Goal: Task Accomplishment & Management: Manage account settings

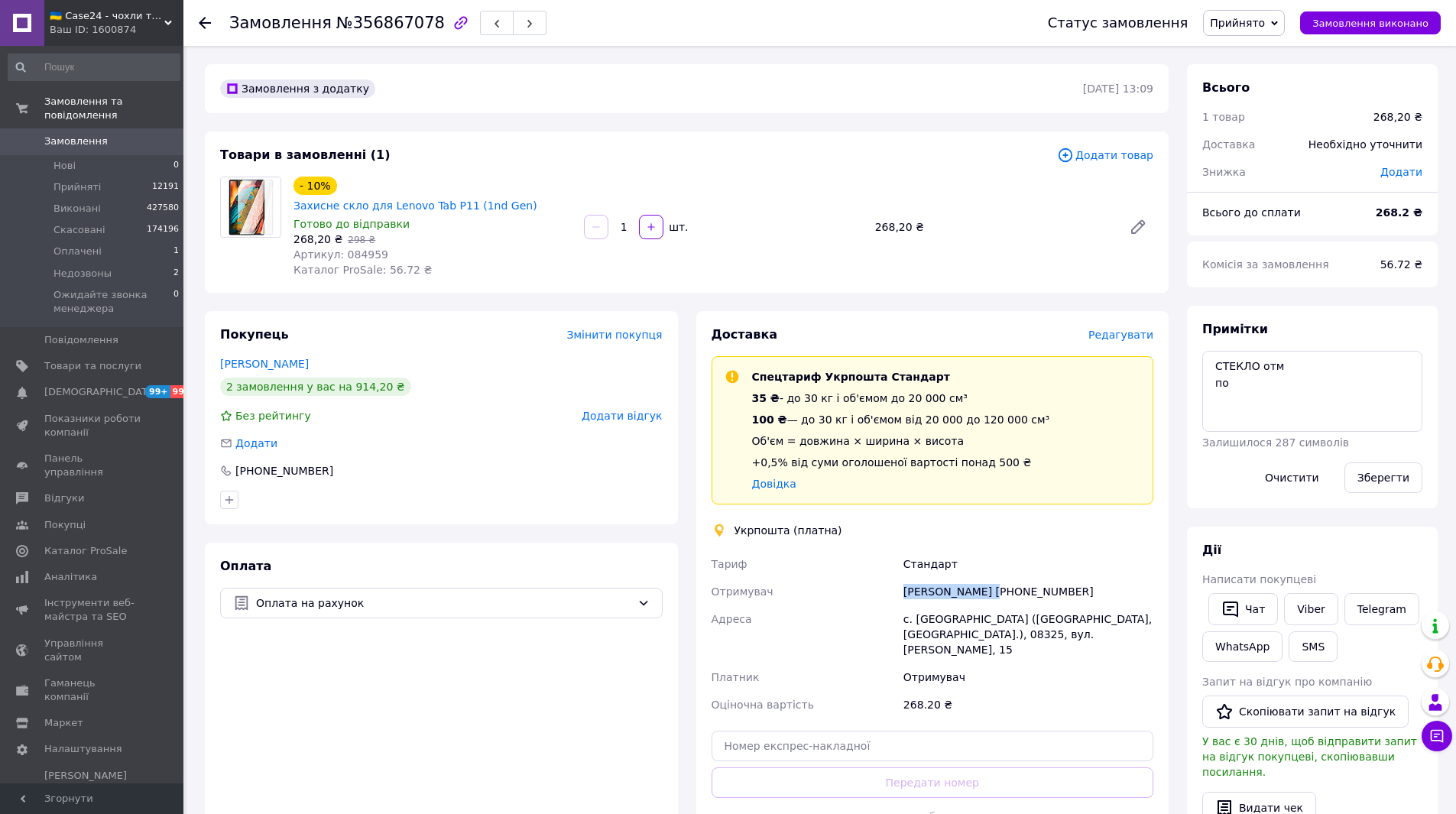
drag, startPoint x: 991, startPoint y: 567, endPoint x: 828, endPoint y: 580, distance: 163.5
click at [824, 581] on div "Тариф Стандарт Отримувач Оксана Артемова +380938116013 Адреса с. Щасливе (Київс…" at bounding box center [933, 634] width 448 height 168
copy div "Отримувач Оксана Артемова"
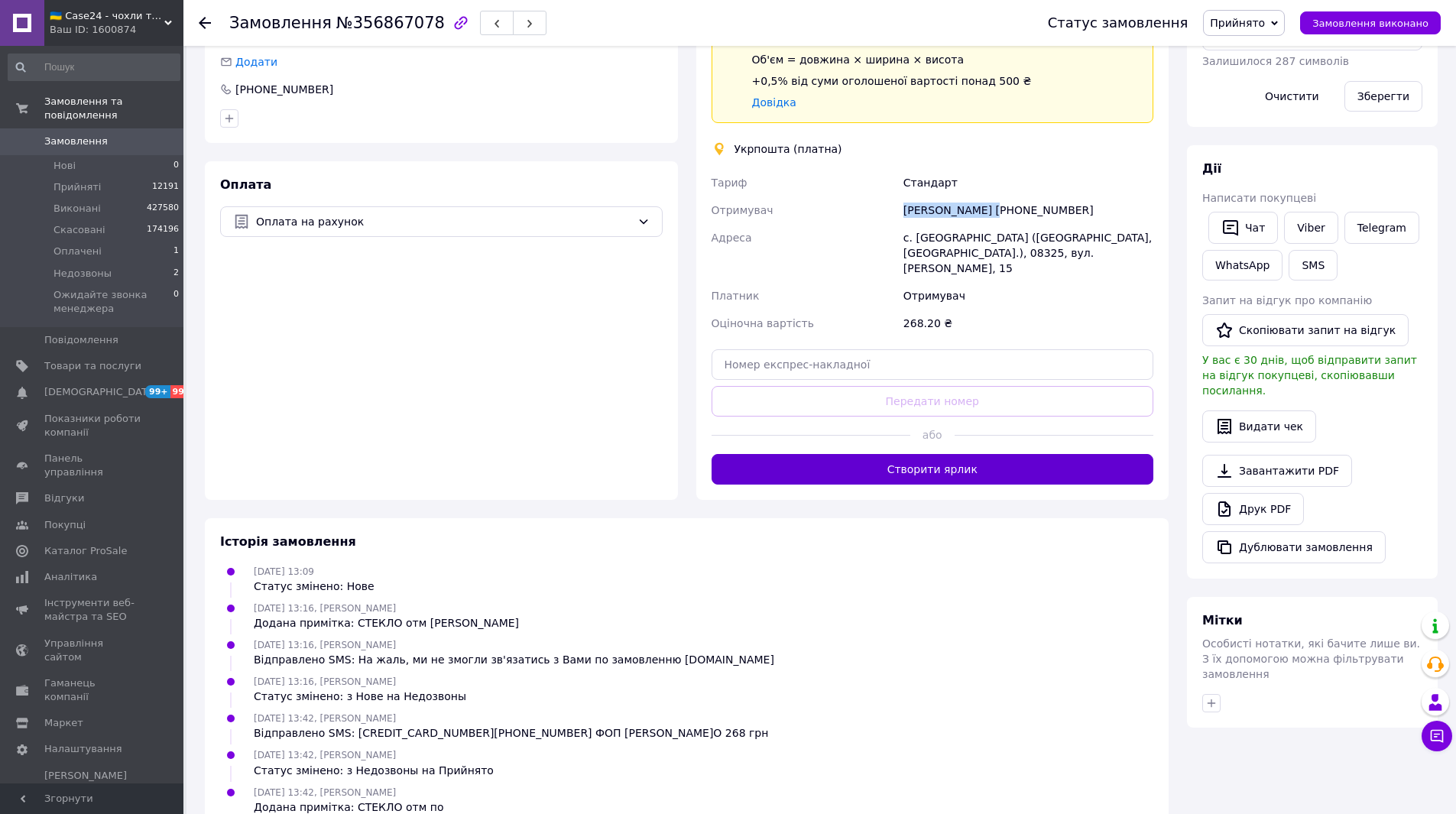
click at [884, 454] on button "Створити ярлик" at bounding box center [932, 470] width 443 height 30
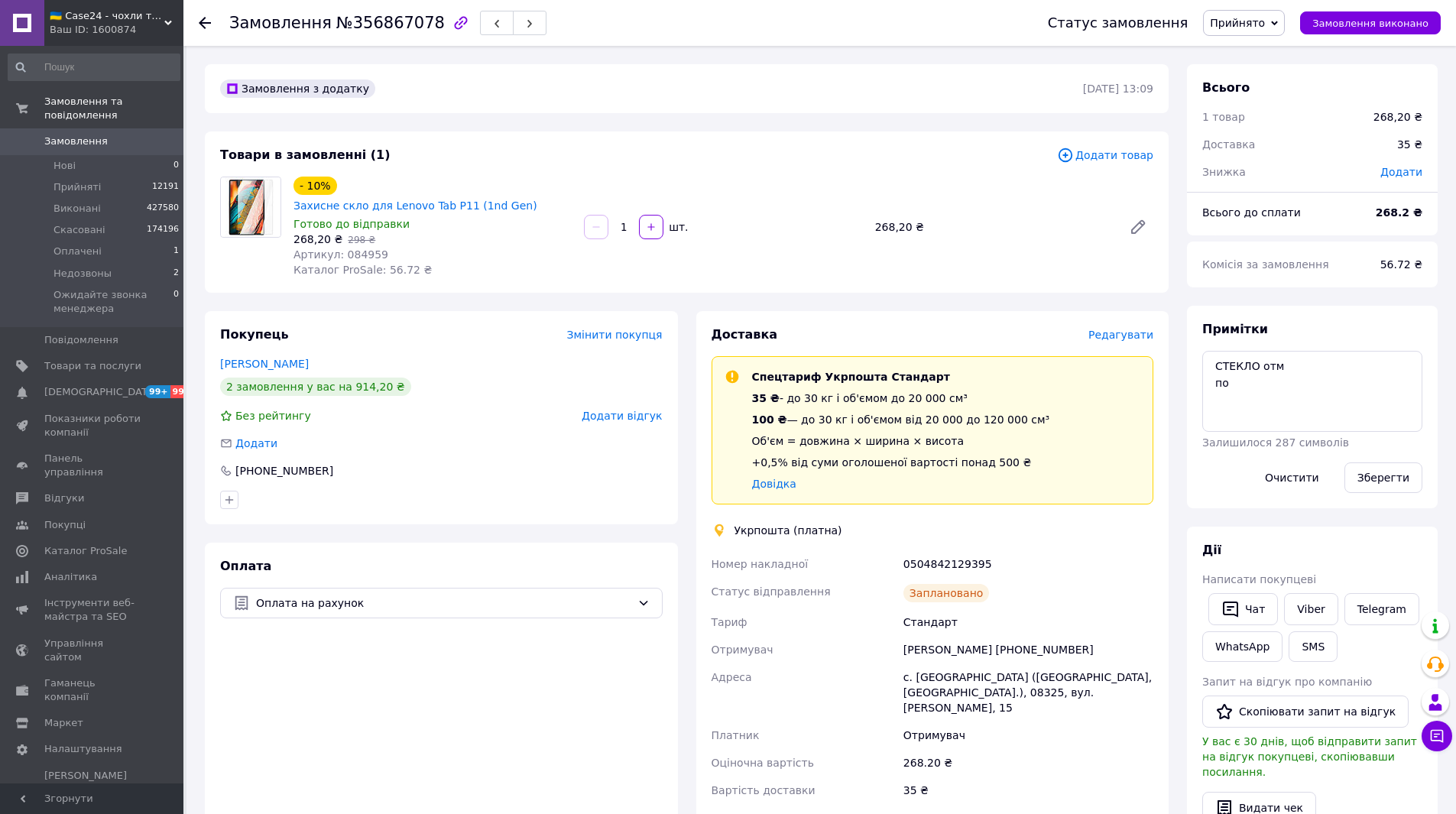
click at [1050, 636] on div "Оксана Артемова +380938116013" at bounding box center [1028, 649] width 256 height 28
copy div "380938116013"
click at [950, 550] on div "0504842129395" at bounding box center [1028, 564] width 256 height 28
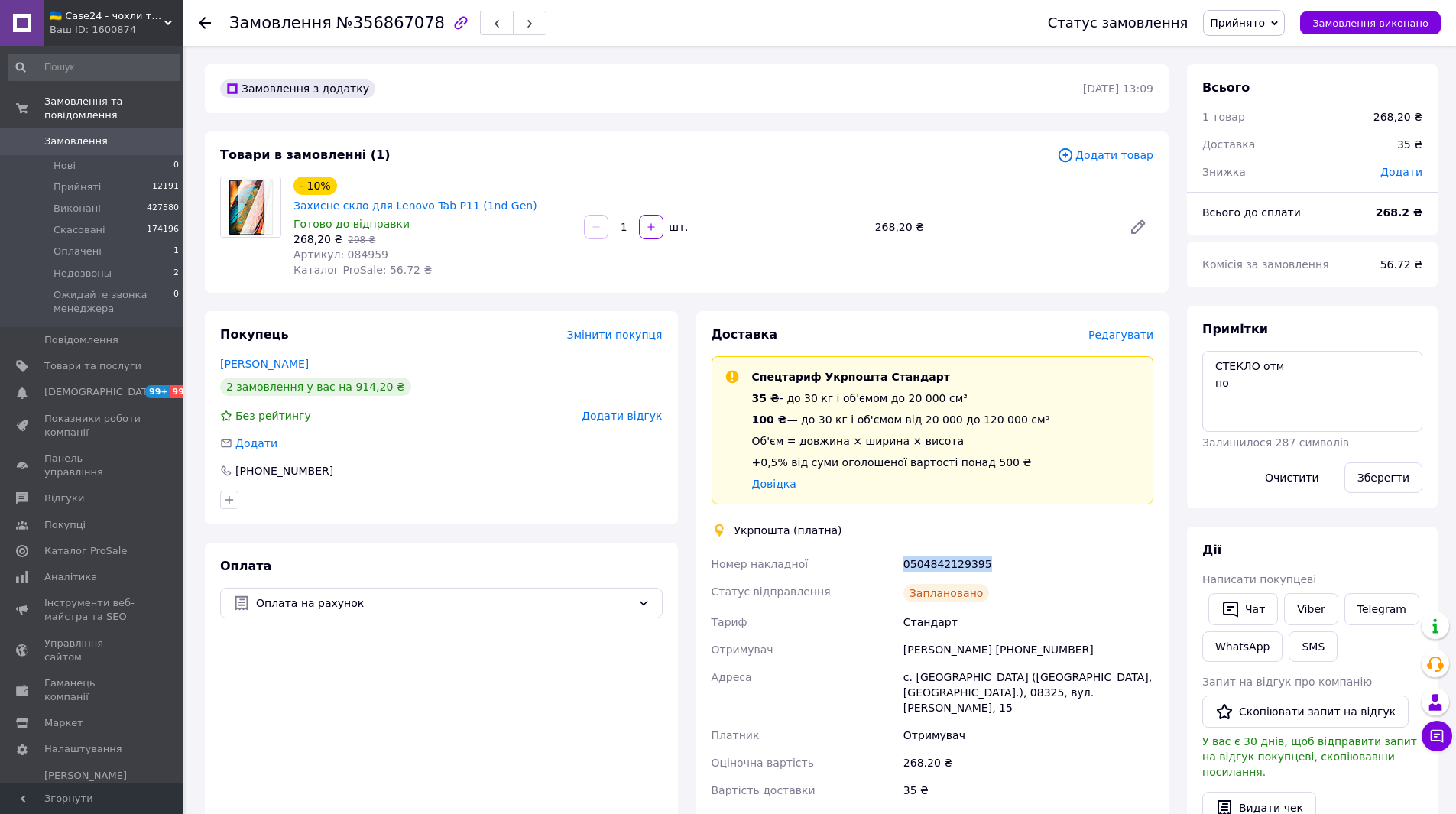
copy div "0504842129395"
click at [373, 27] on span "№356867078" at bounding box center [390, 23] width 108 height 18
copy span "356867078"
click at [1239, 13] on span "Прийнято" at bounding box center [1244, 23] width 81 height 26
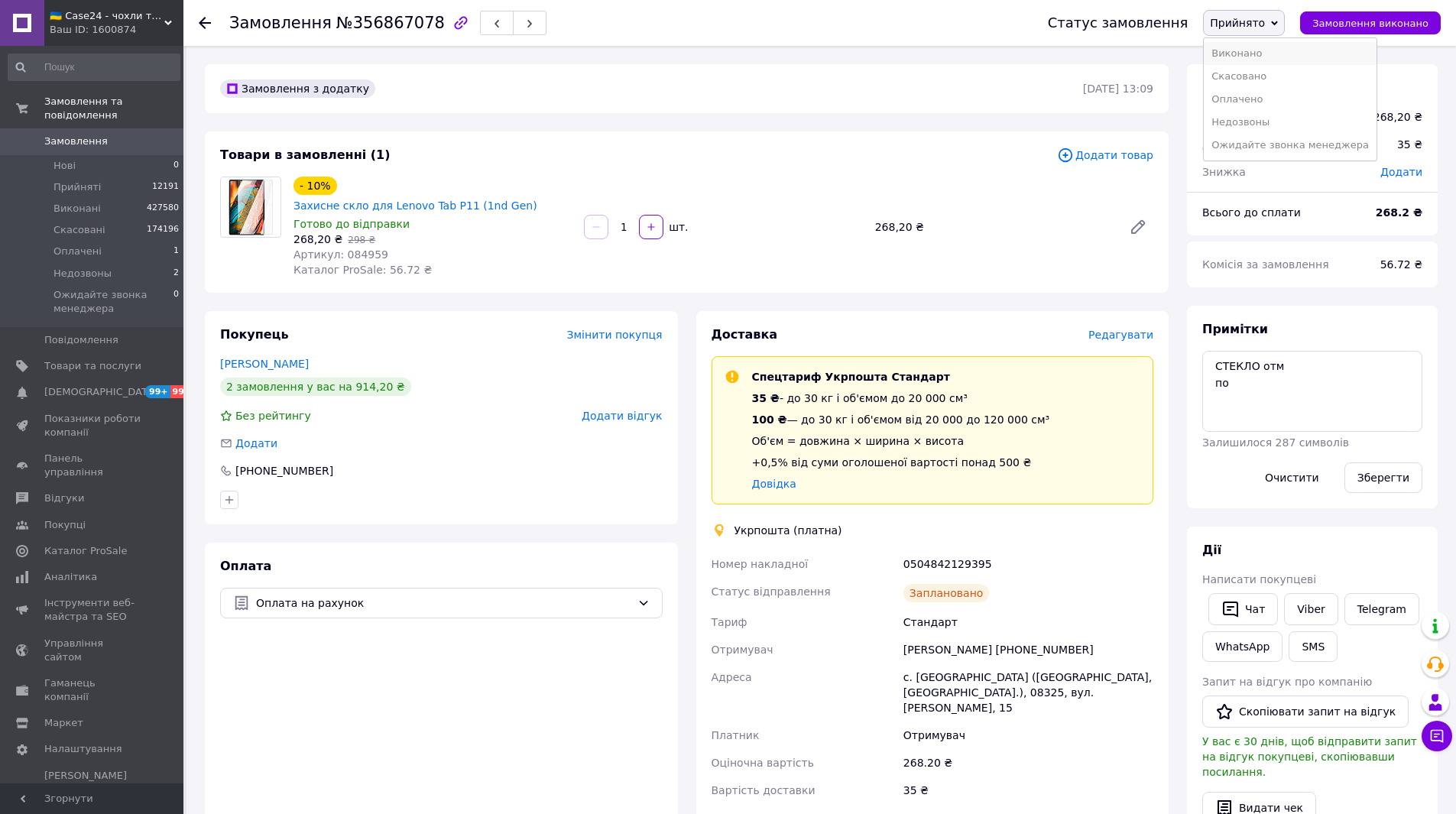
click at [1254, 58] on li "Виконано" at bounding box center [1291, 53] width 173 height 23
